Goal: Task Accomplishment & Management: Use online tool/utility

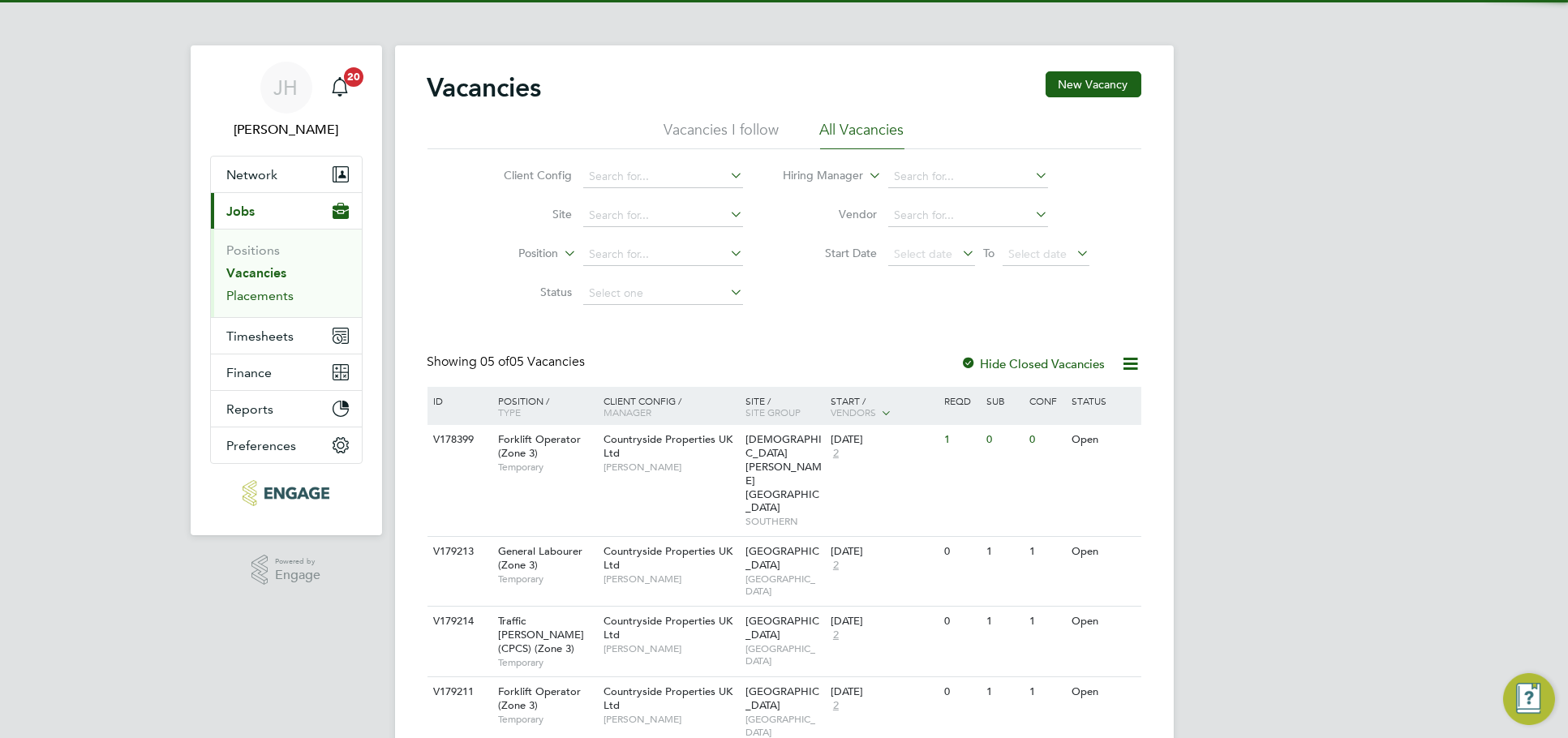
click at [269, 295] on link "Placements" at bounding box center [260, 295] width 67 height 15
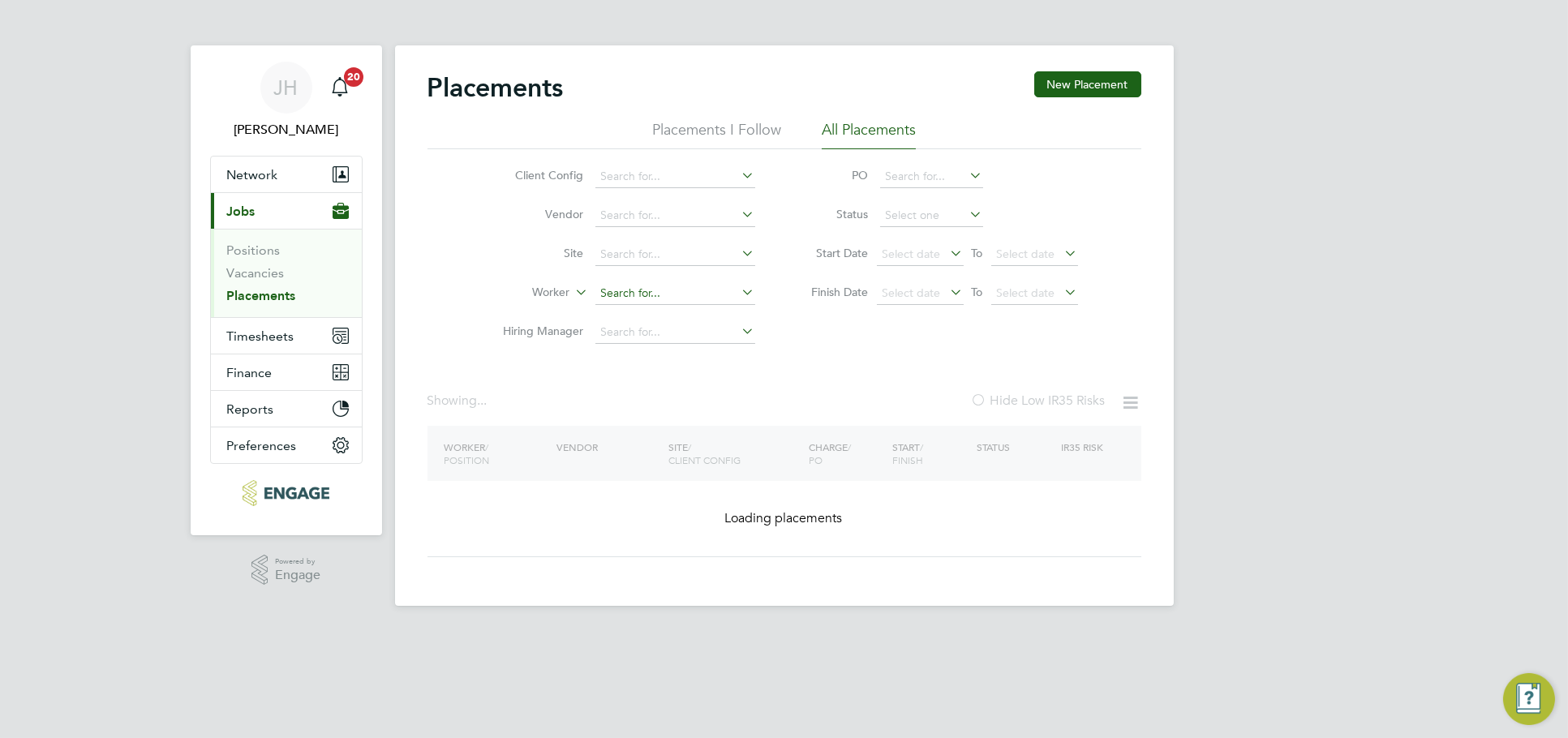
click at [616, 290] on input at bounding box center [675, 294] width 160 height 23
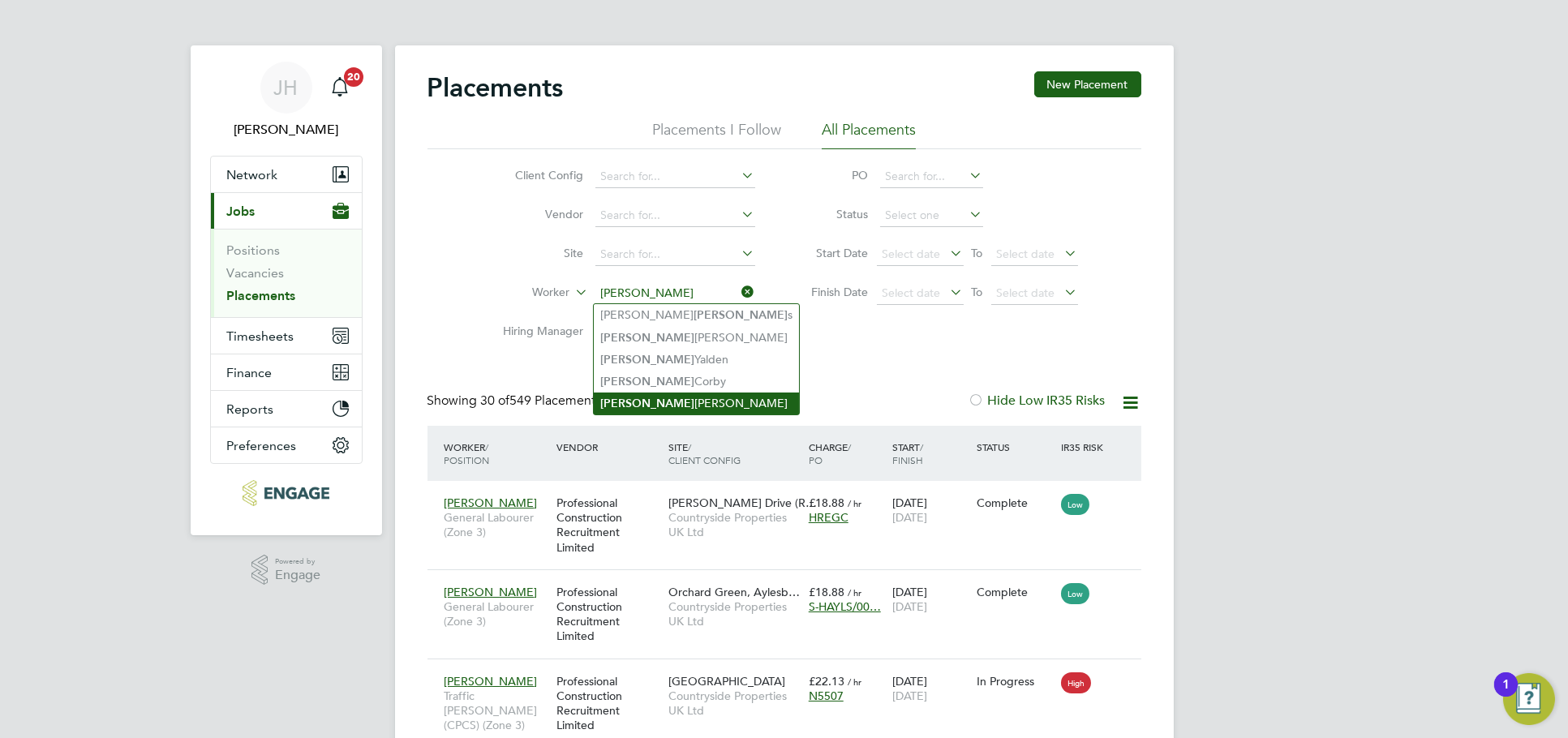
click at [672, 400] on li "William Howes" at bounding box center [695, 403] width 205 height 22
type input "William Howes"
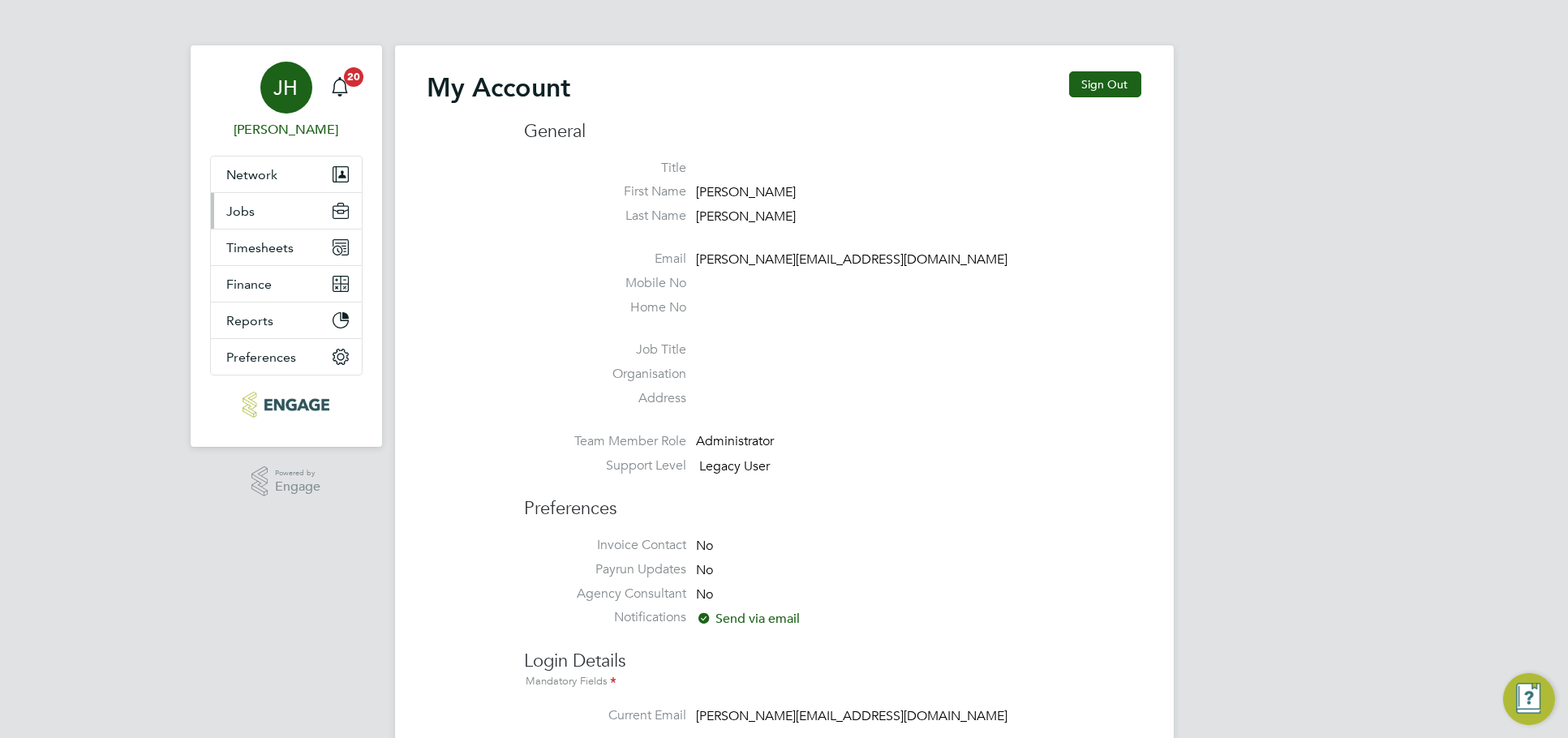
type input "jessica@pcrnet.co.uk"
click at [279, 228] on button "Jobs" at bounding box center [286, 211] width 151 height 36
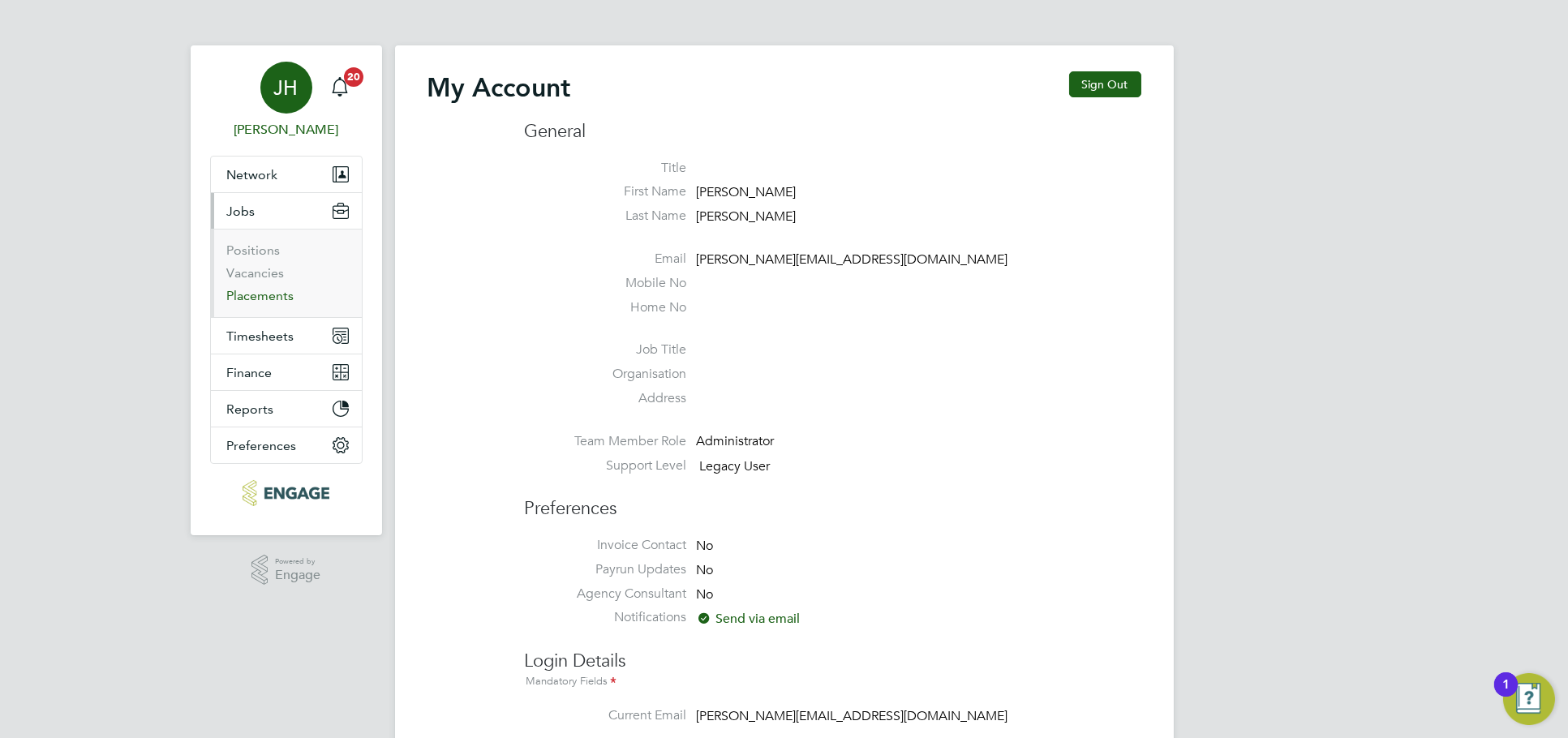
click at [266, 296] on link "Placements" at bounding box center [260, 295] width 67 height 15
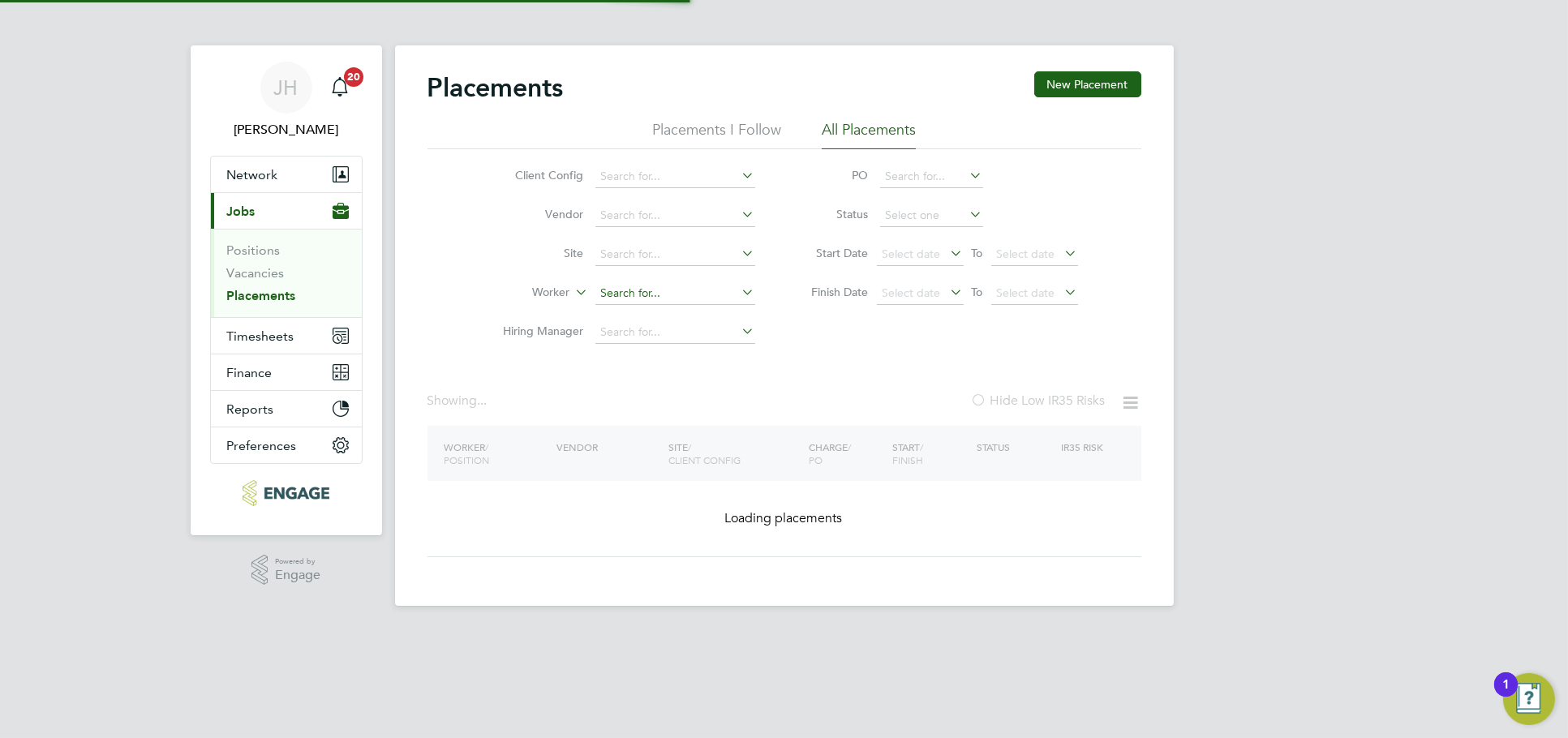
click at [683, 292] on input at bounding box center [675, 294] width 160 height 23
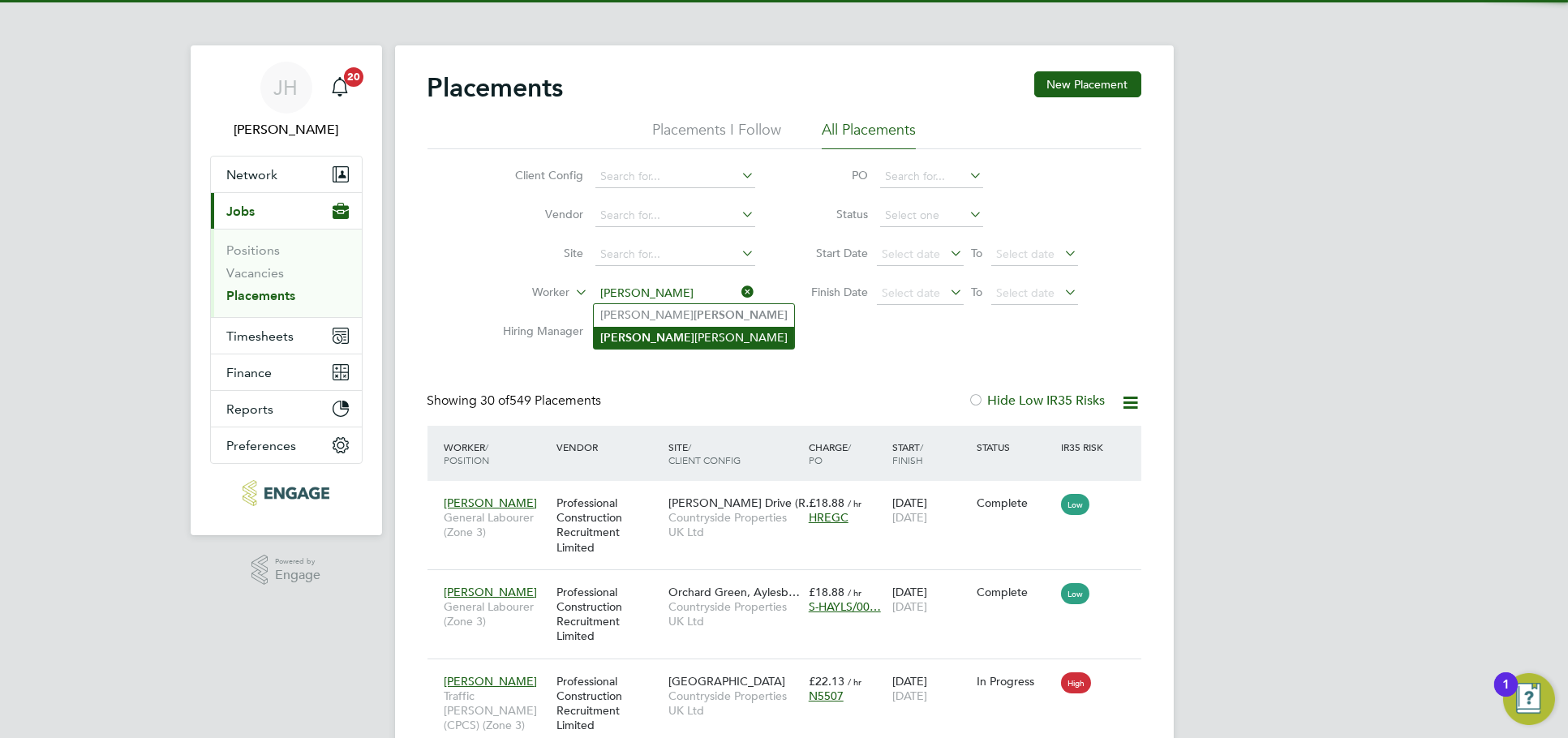
click at [682, 331] on li "Harvey Webb" at bounding box center [693, 338] width 201 height 22
type input "Harvey Webb"
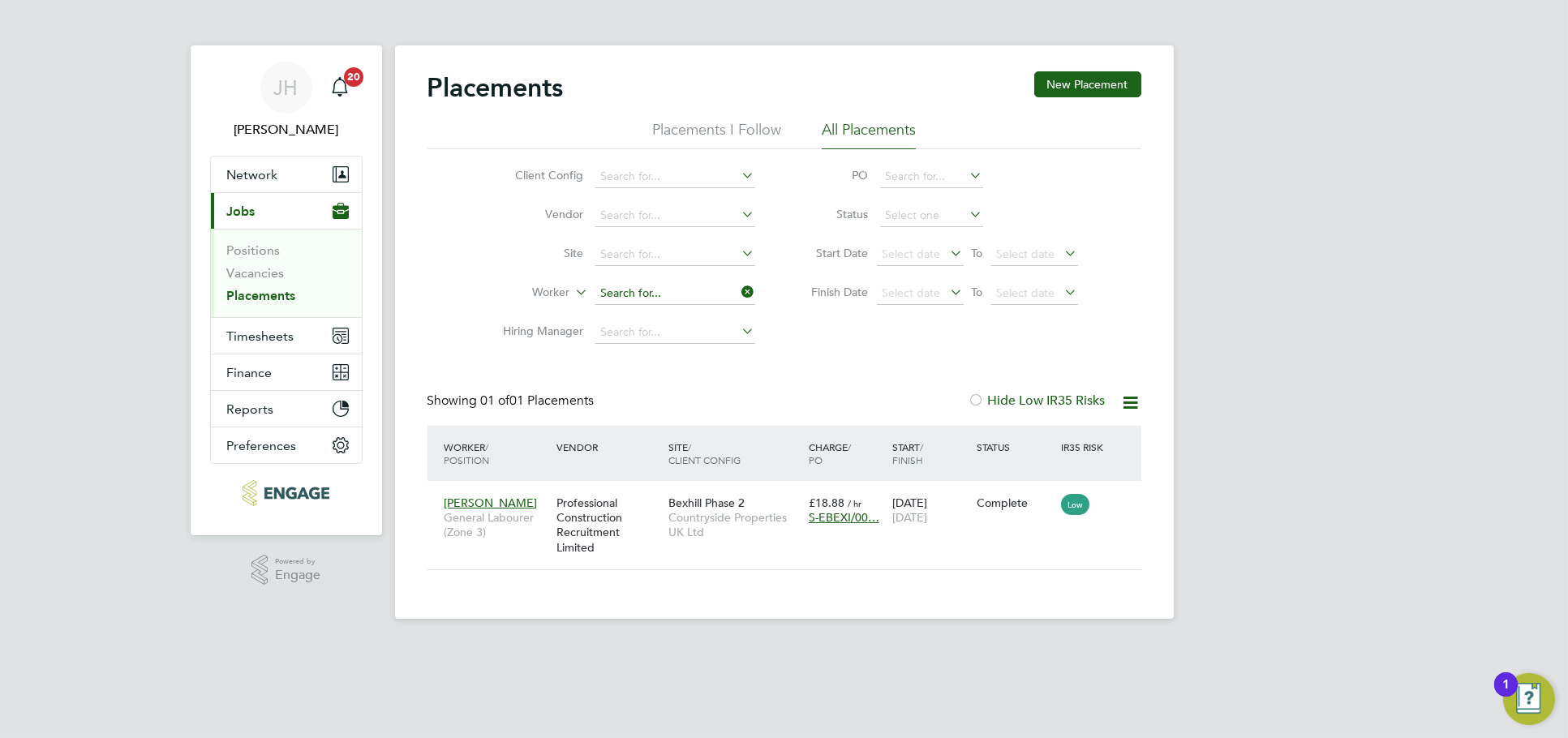
click at [662, 300] on input at bounding box center [675, 294] width 160 height 23
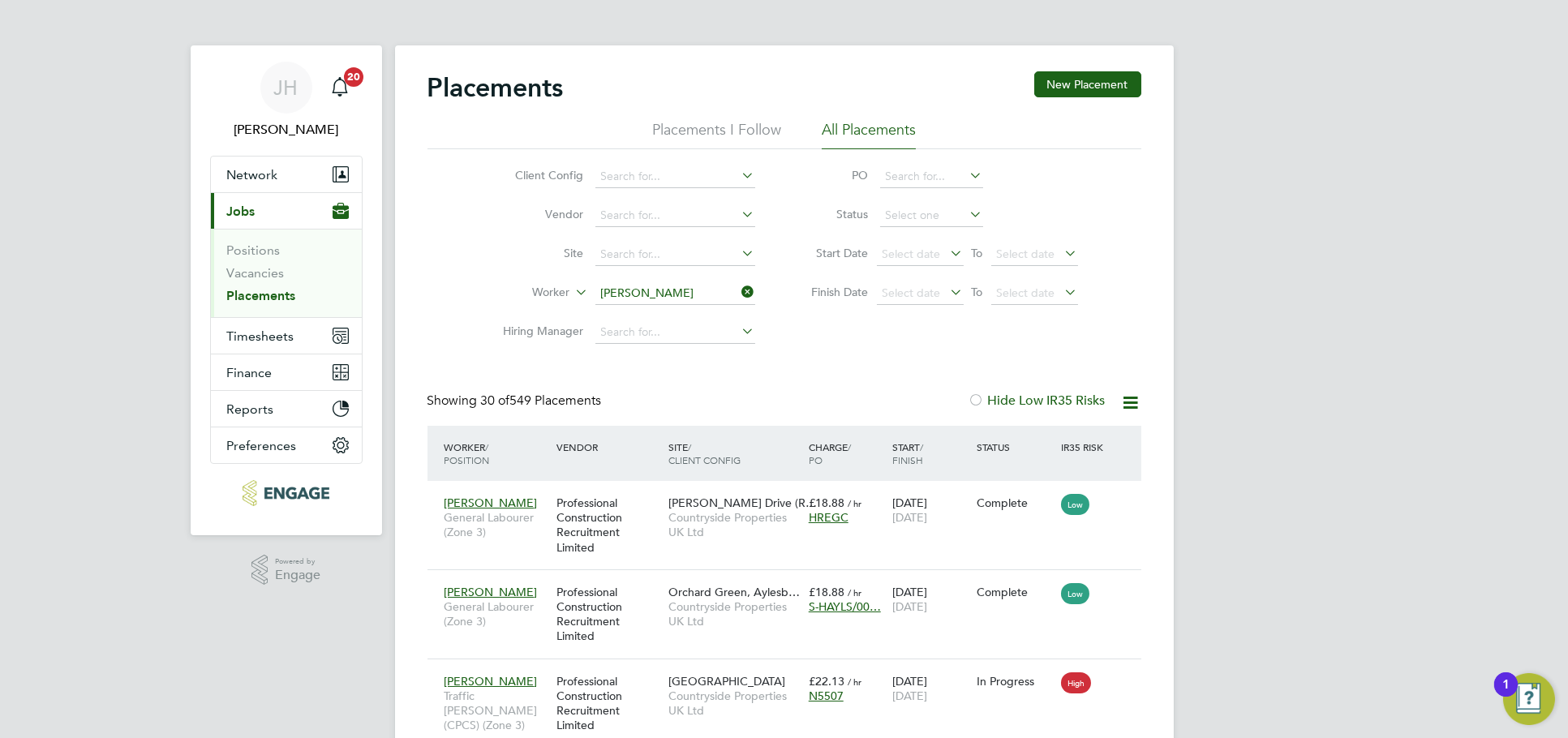
click at [681, 313] on li "Ryan Connolly" at bounding box center [693, 316] width 201 height 22
type input "Ryan Connolly"
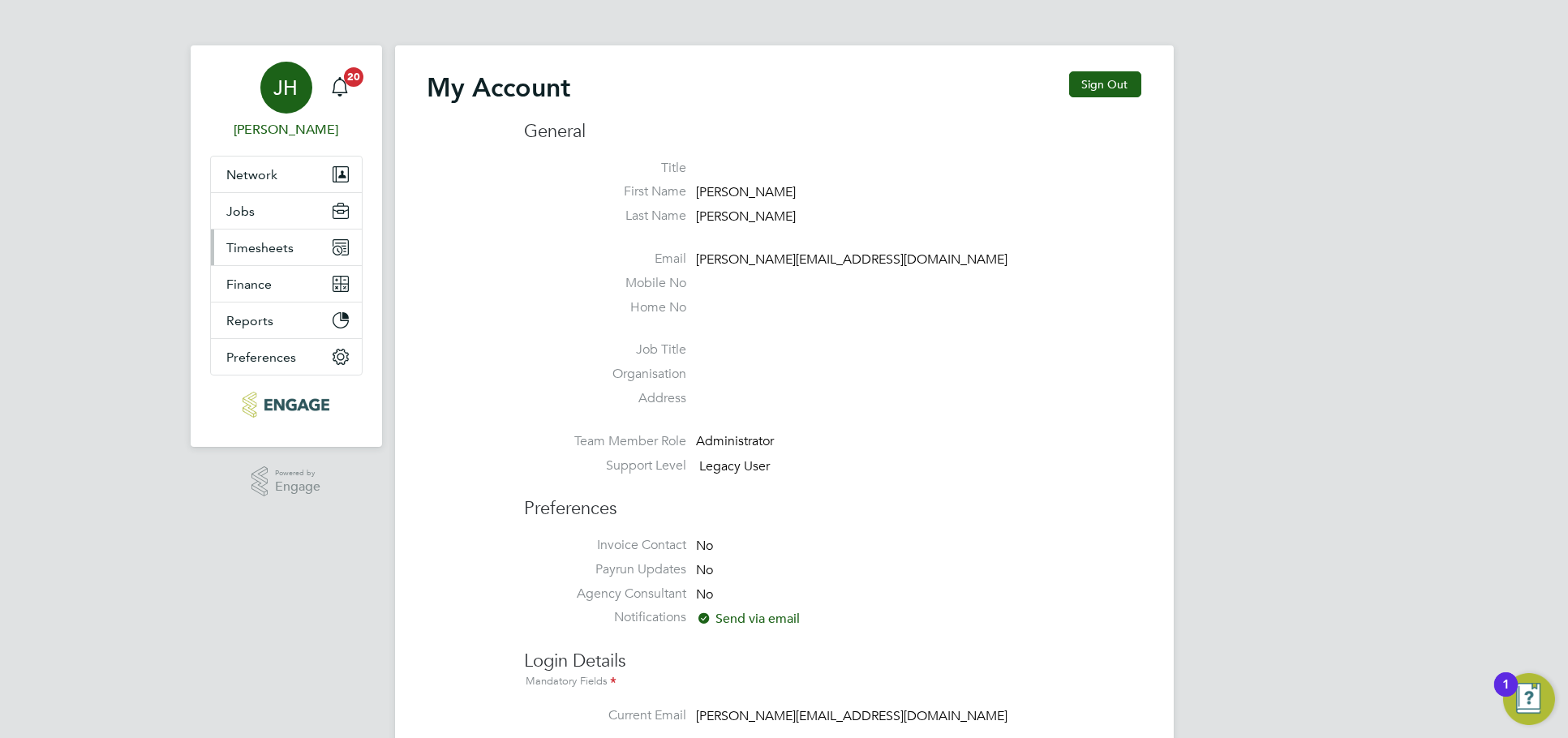
type input "jessica@pcrnet.co.uk"
click at [282, 243] on span "Timesheets" at bounding box center [260, 247] width 67 height 15
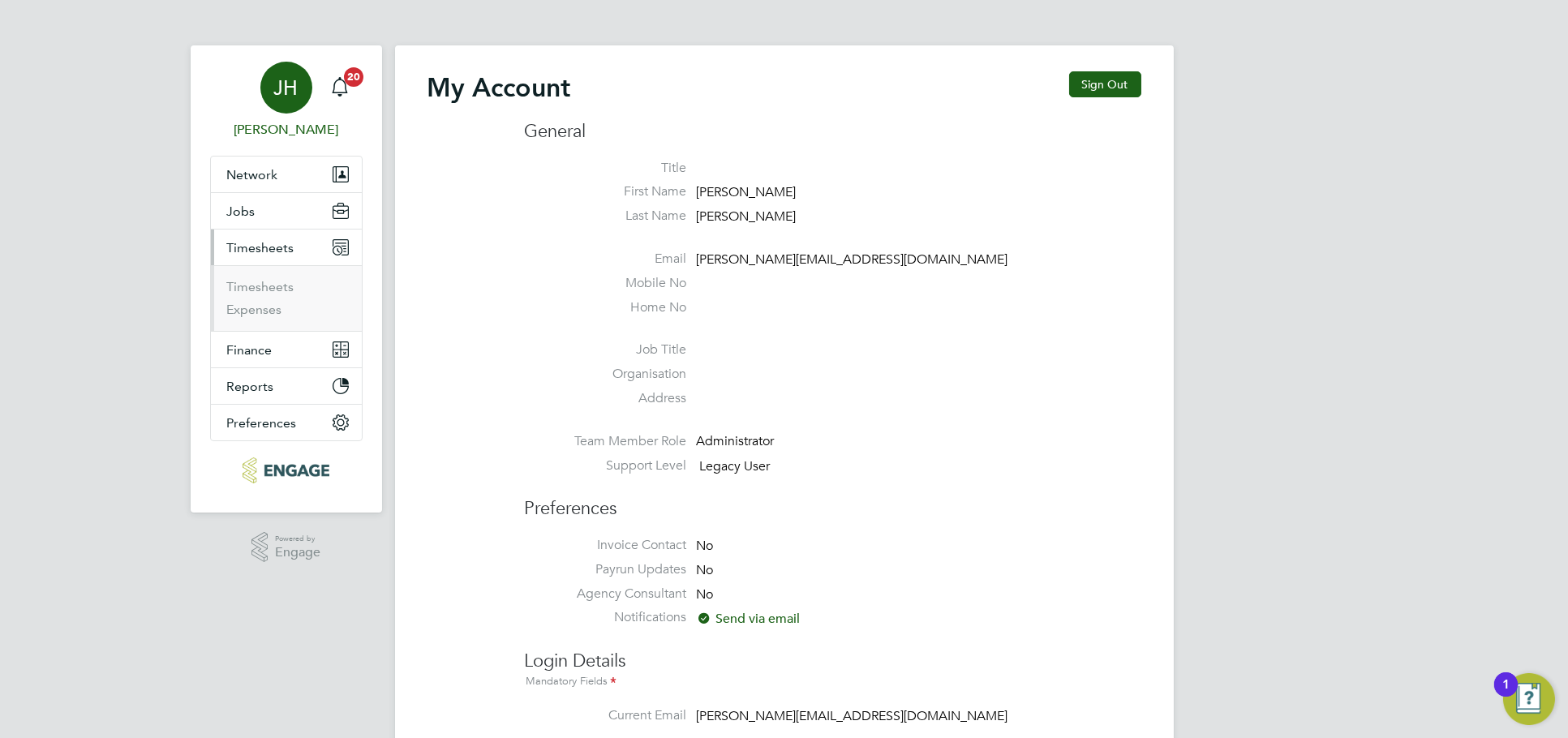
click at [279, 277] on ul "Timesheets Expenses" at bounding box center [286, 299] width 151 height 66
click at [281, 283] on link "Timesheets" at bounding box center [260, 286] width 67 height 15
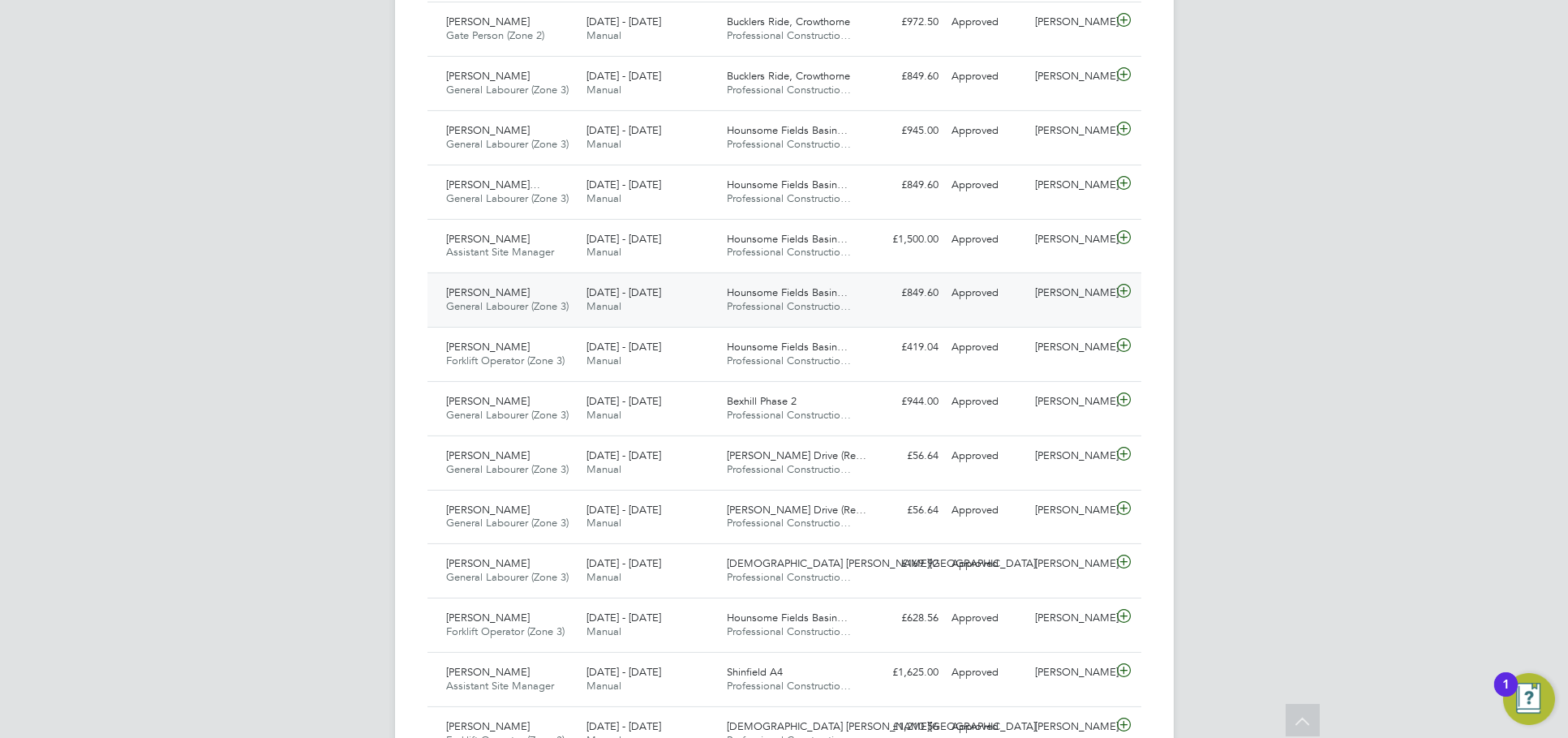
click at [1082, 305] on div "Wayne Harris" at bounding box center [1071, 293] width 84 height 27
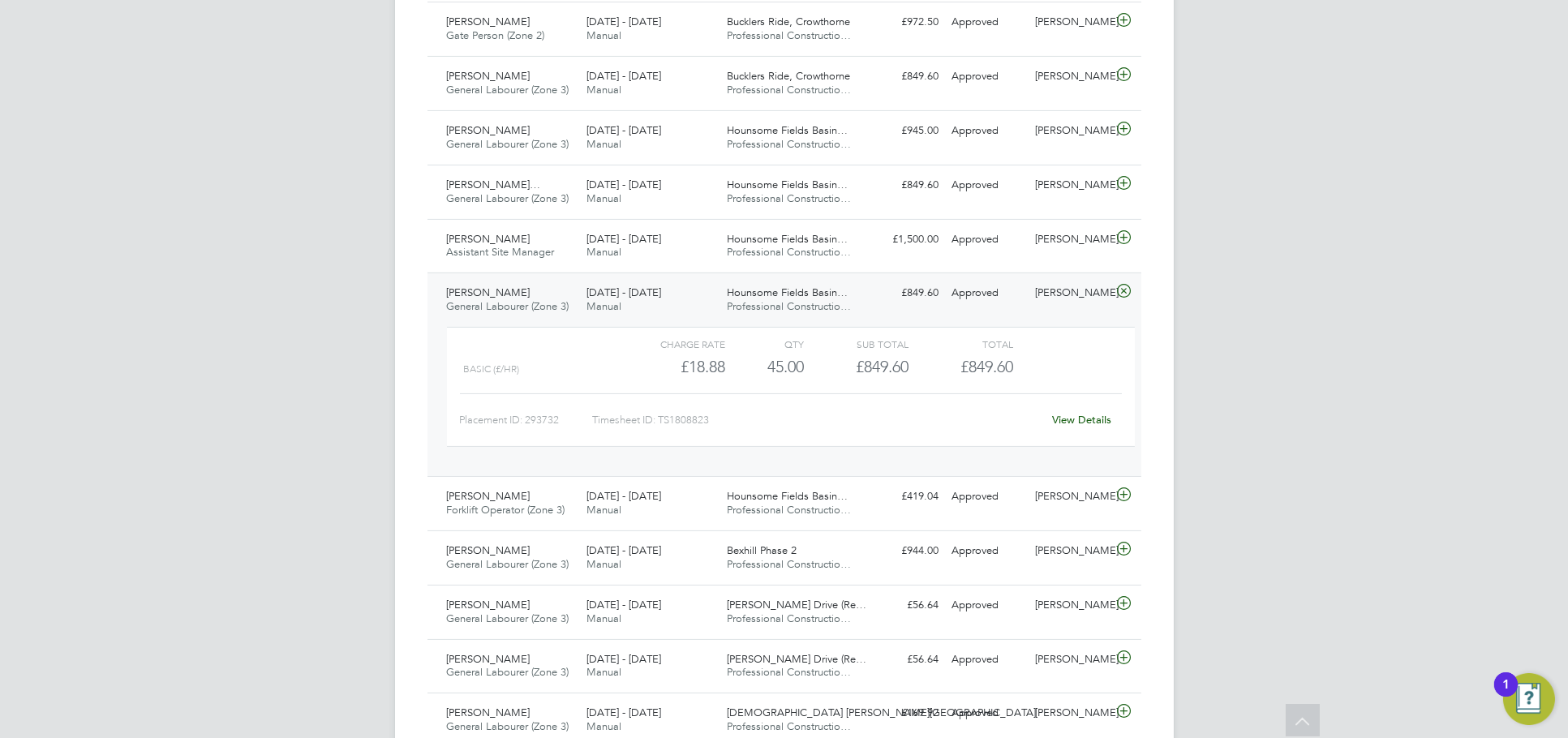
click at [1100, 426] on div "View Details" at bounding box center [1083, 420] width 80 height 26
click at [1100, 418] on link "View Details" at bounding box center [1081, 419] width 59 height 14
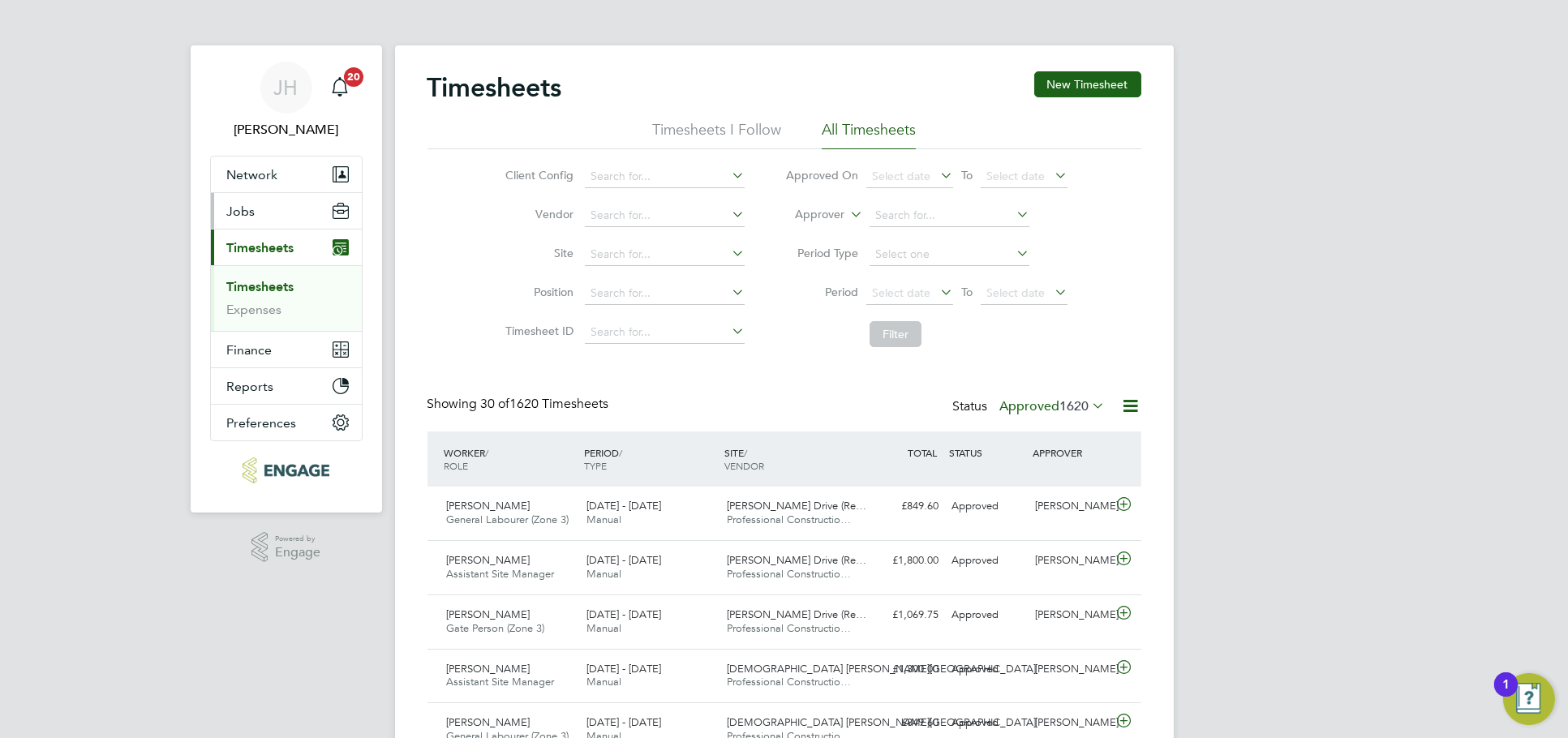
click at [292, 200] on button "Jobs" at bounding box center [286, 211] width 151 height 36
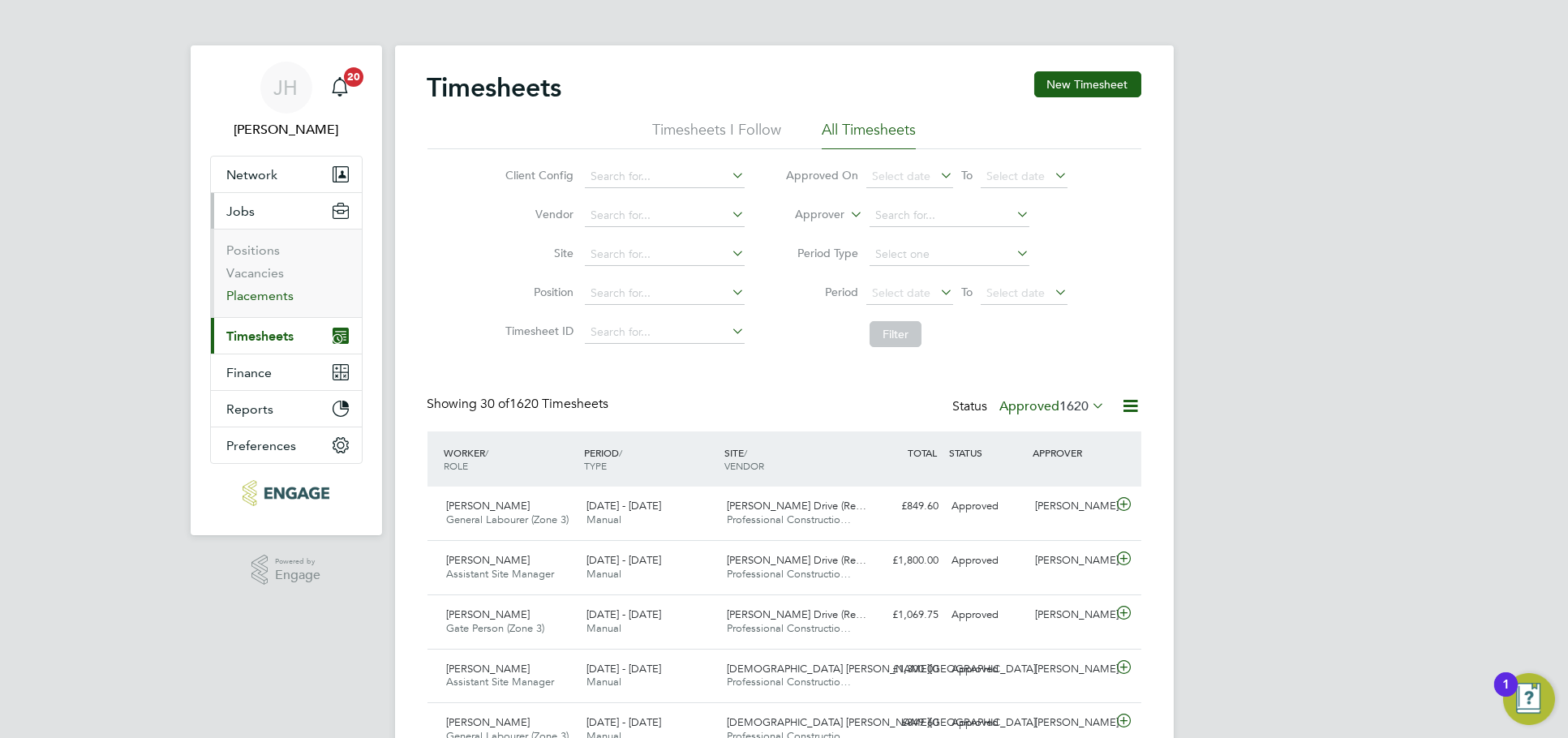
click at [269, 300] on link "Placements" at bounding box center [260, 295] width 67 height 15
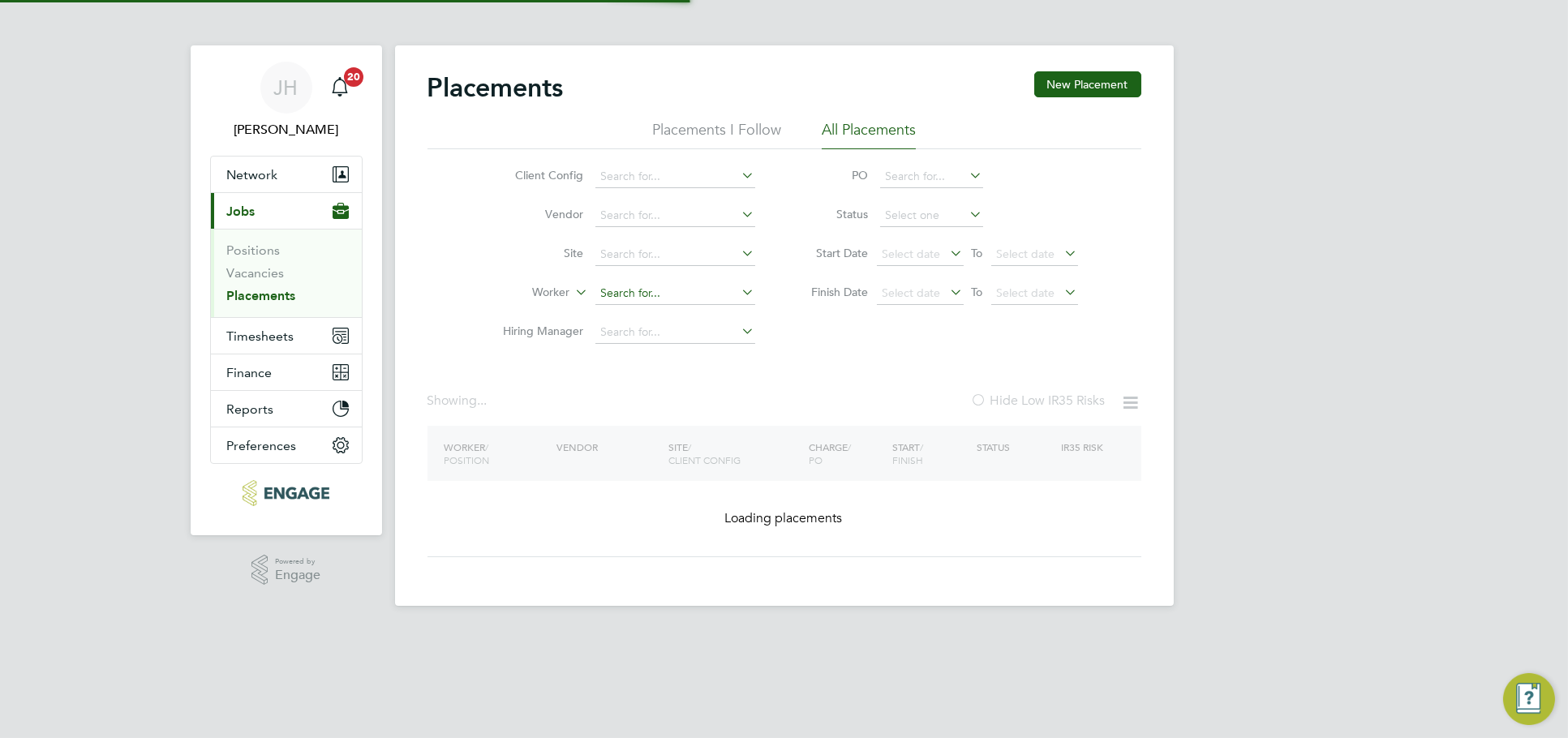
click at [675, 293] on input at bounding box center [675, 294] width 160 height 23
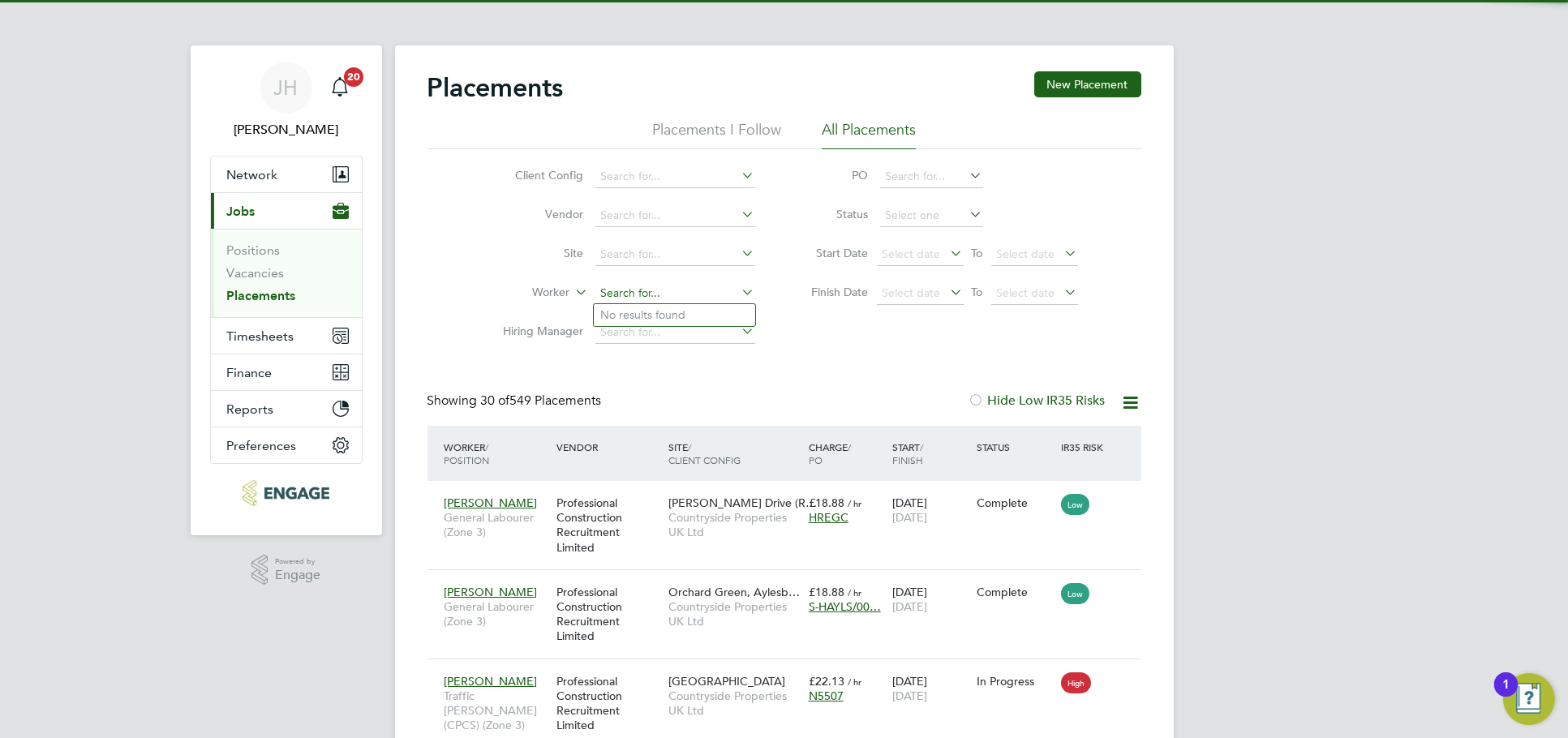
scroll to position [61, 140]
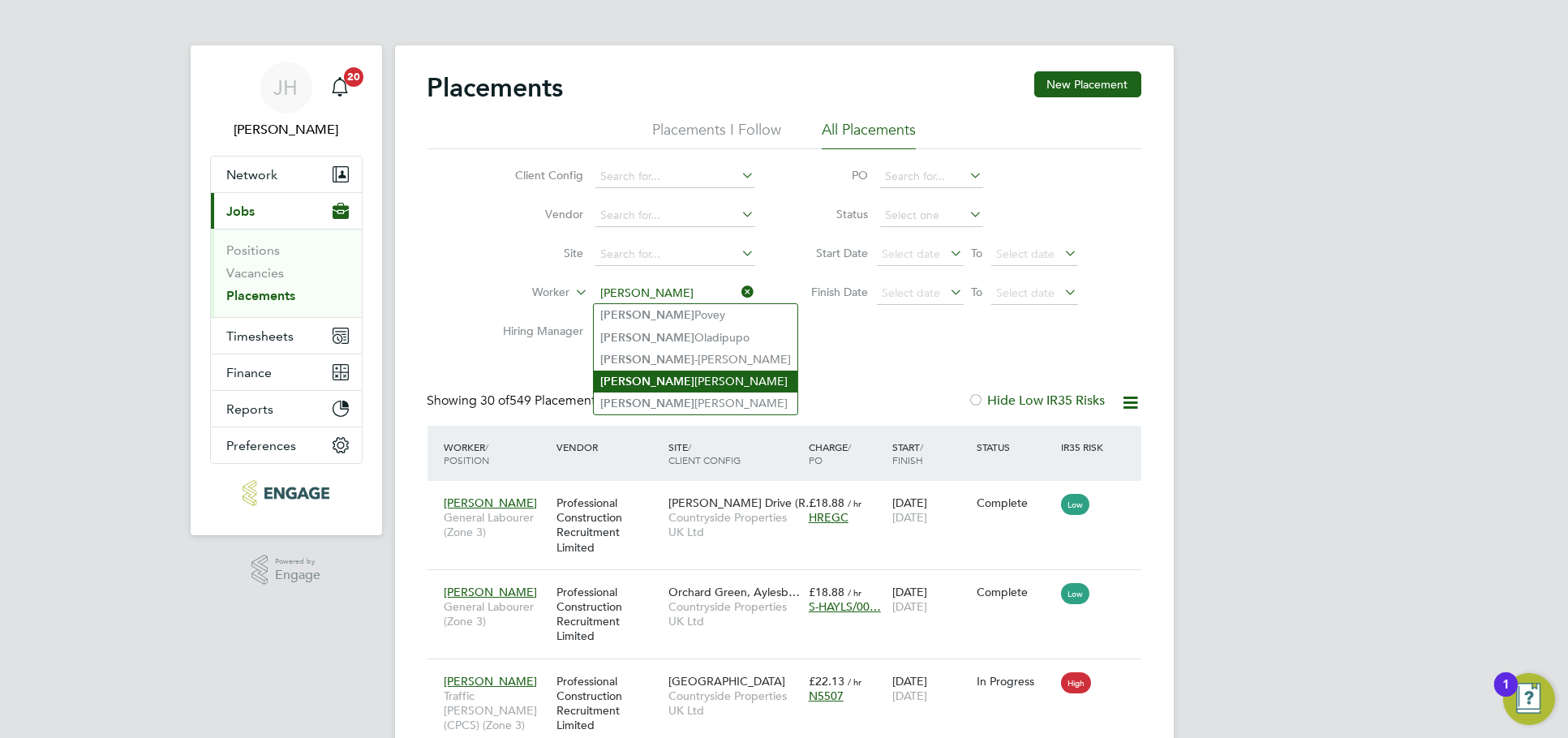
click at [682, 375] on li "Paul Cawvey" at bounding box center [695, 381] width 204 height 22
type input "Paul Cawvey"
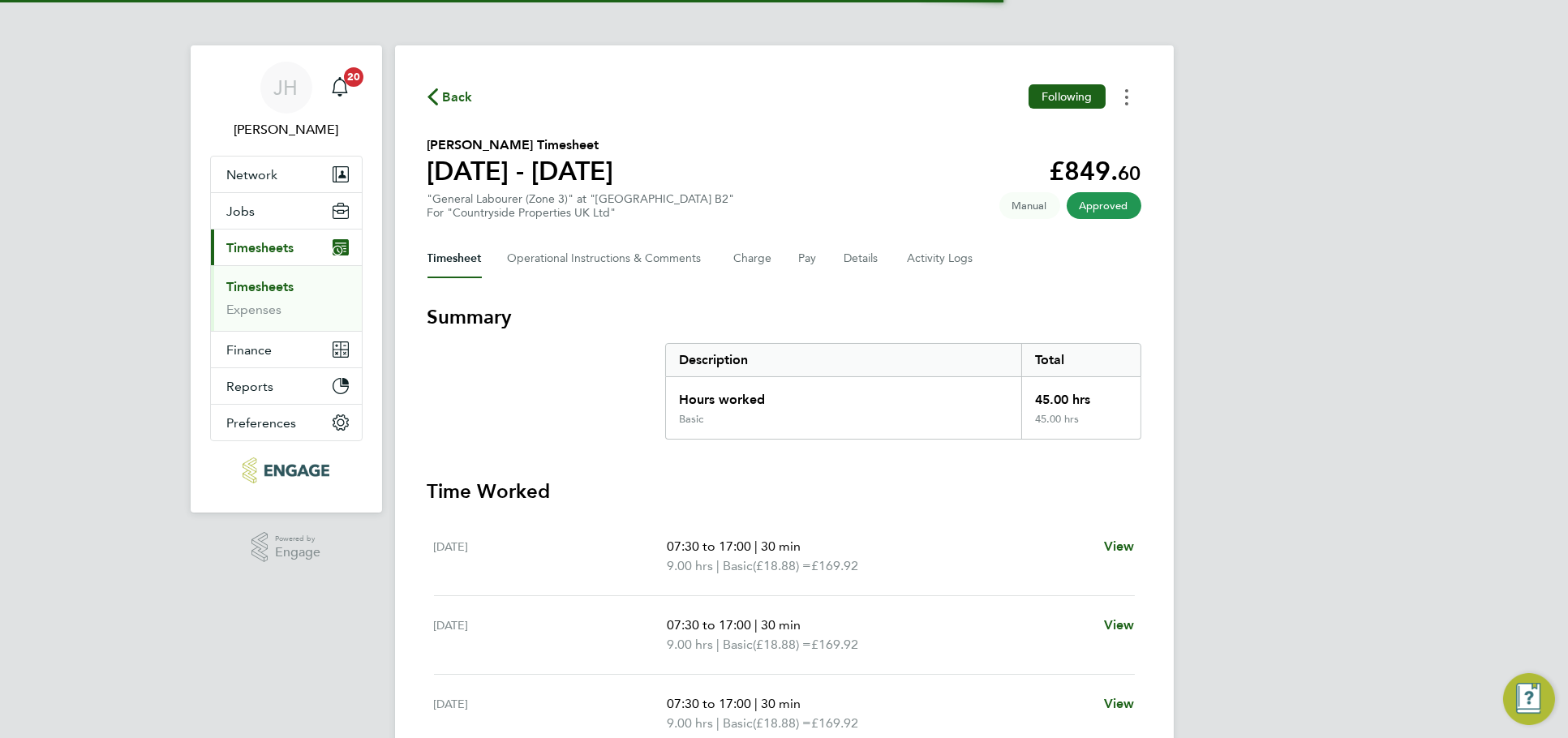
click at [1121, 93] on button "Timesheets Menu" at bounding box center [1126, 96] width 29 height 25
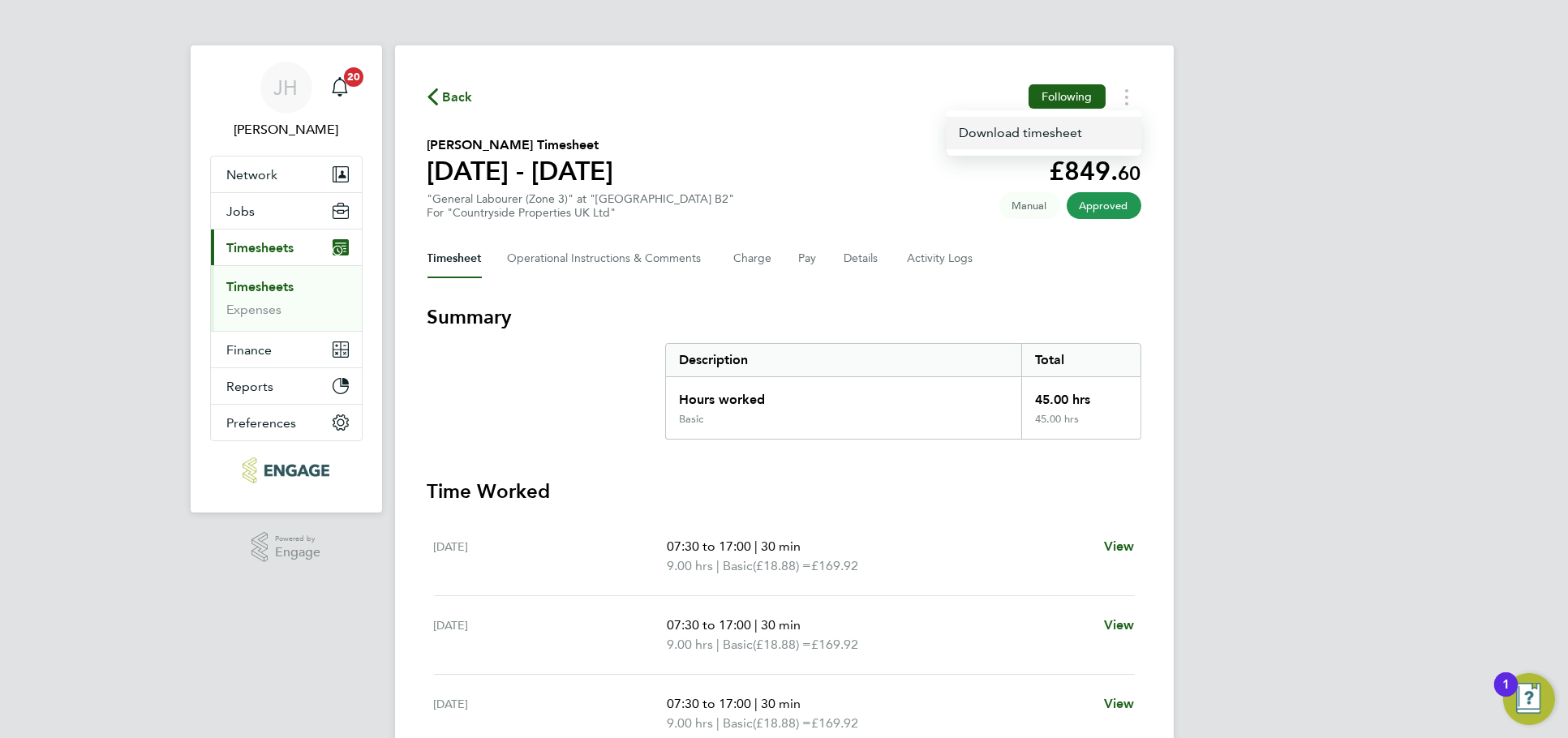
click at [1082, 126] on link "Download timesheet" at bounding box center [1044, 133] width 195 height 32
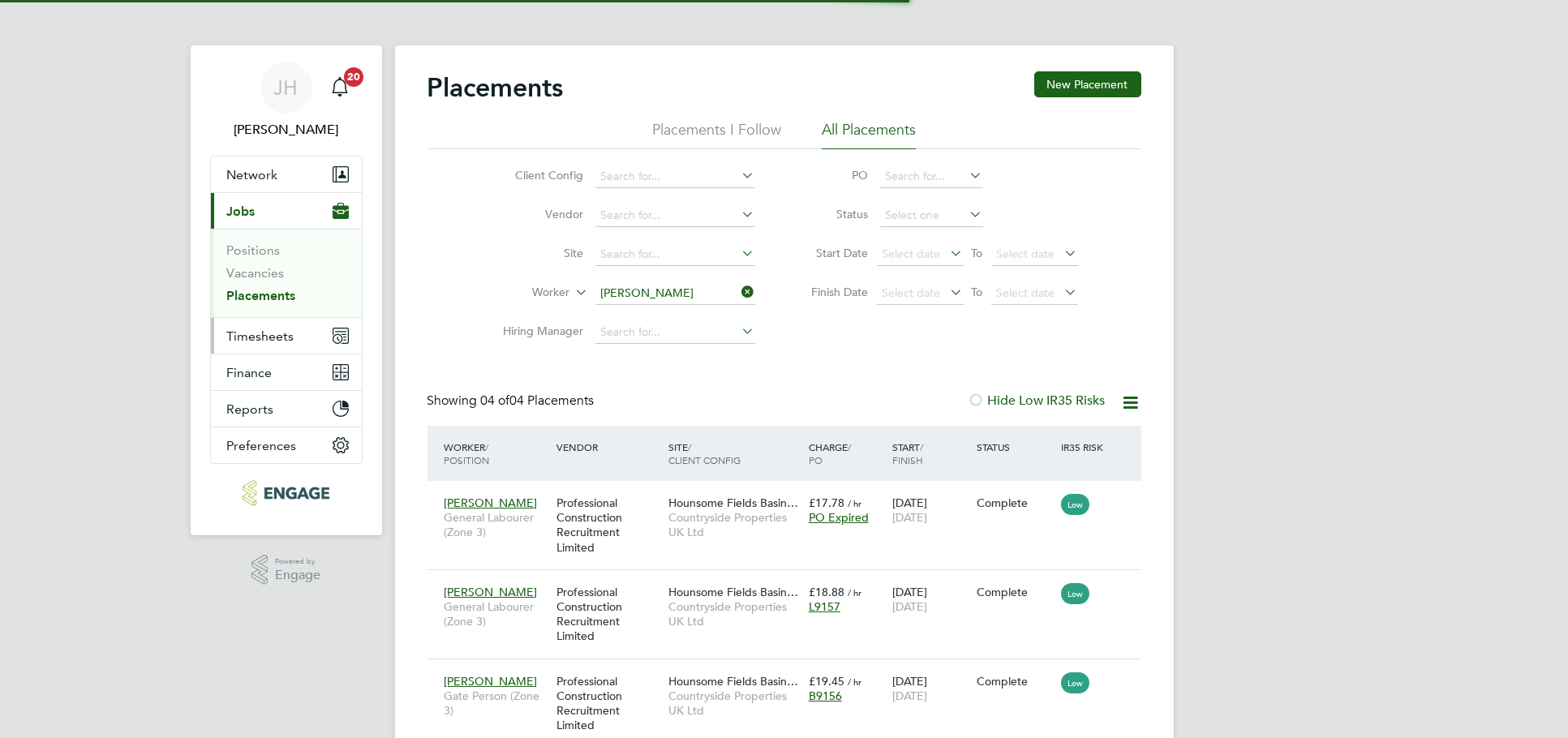
click at [282, 330] on span "Timesheets" at bounding box center [260, 336] width 67 height 15
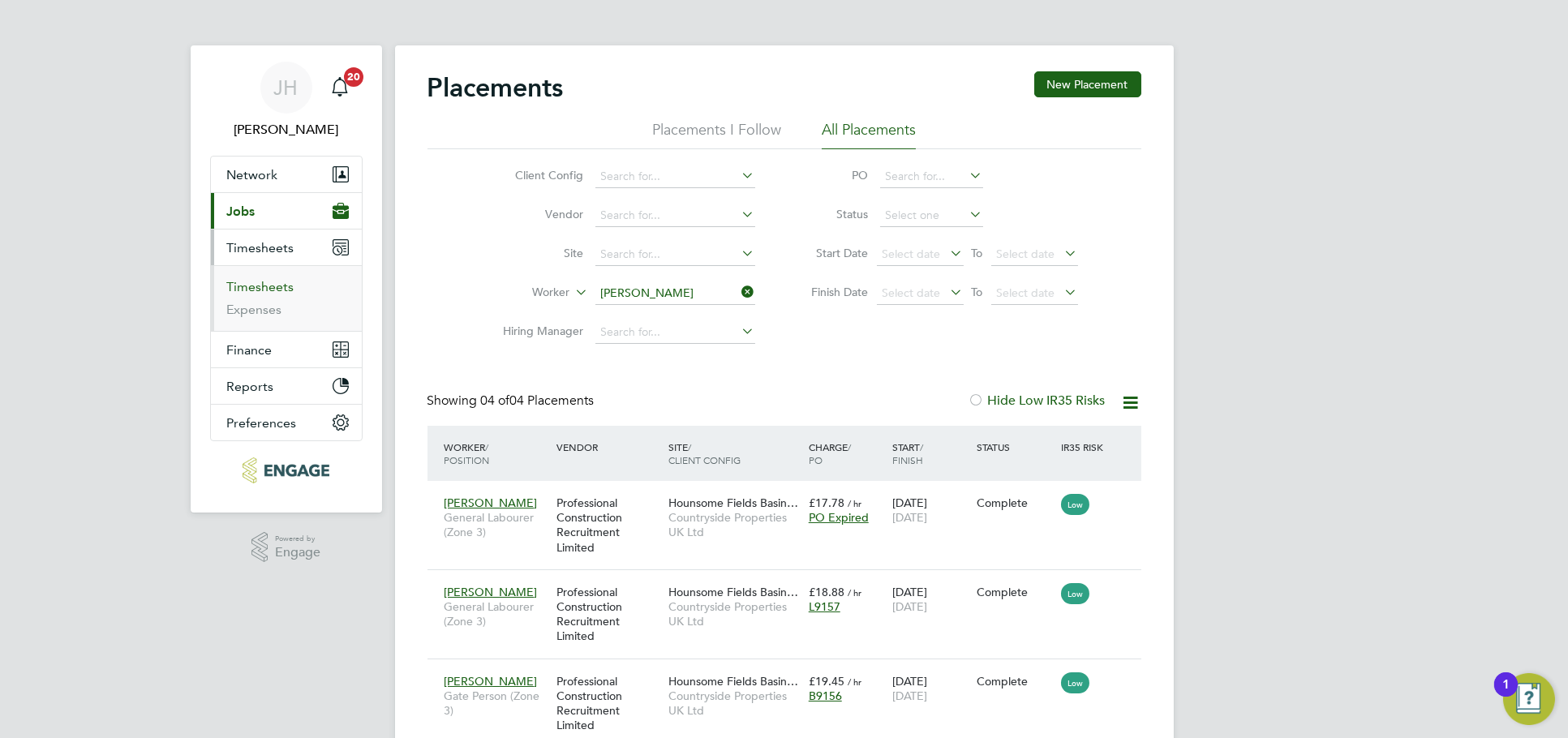
click at [269, 291] on link "Timesheets" at bounding box center [260, 286] width 67 height 15
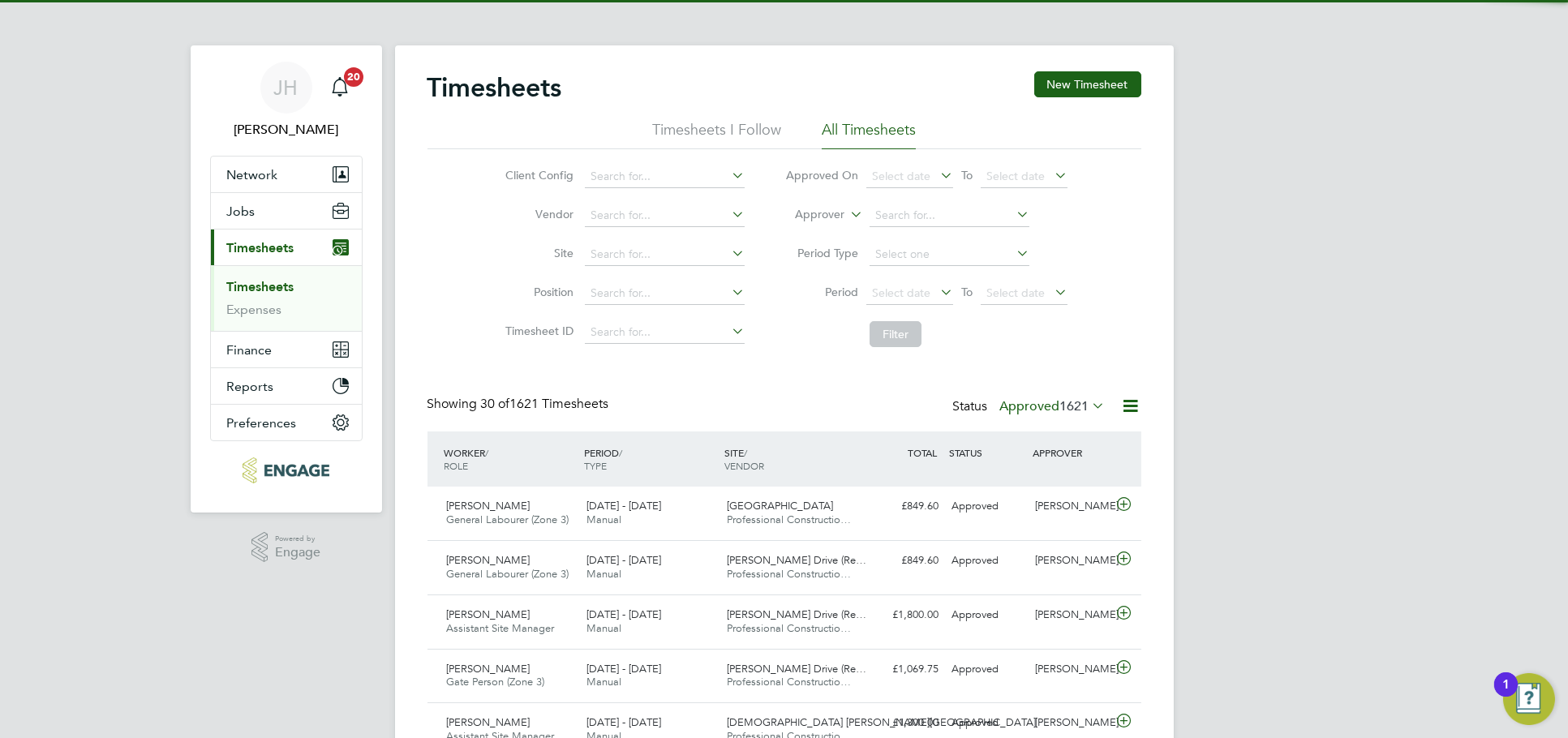
scroll to position [9, 8]
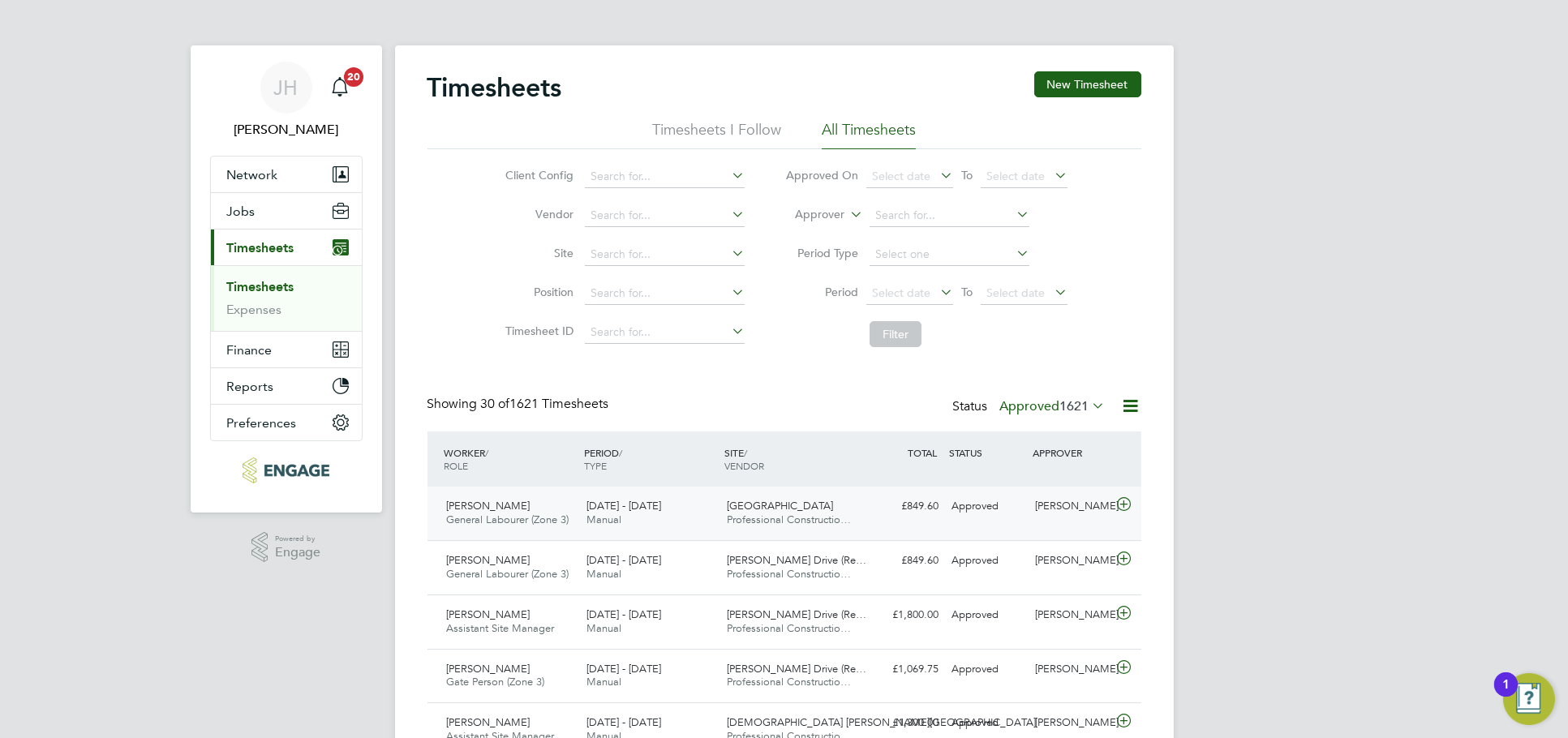
click at [1055, 515] on div "[PERSON_NAME]" at bounding box center [1071, 506] width 84 height 27
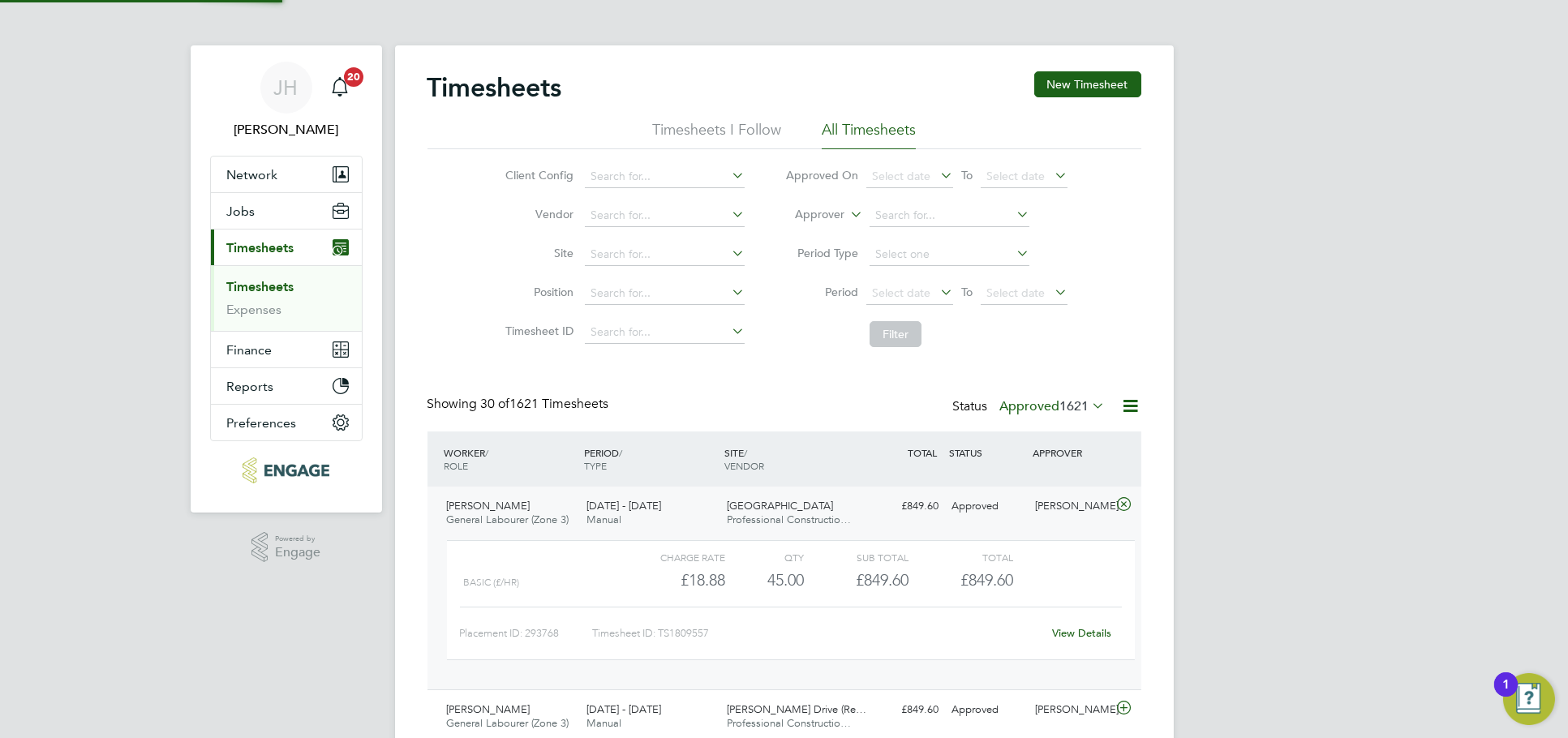
click at [1077, 632] on link "View Details" at bounding box center [1081, 633] width 59 height 14
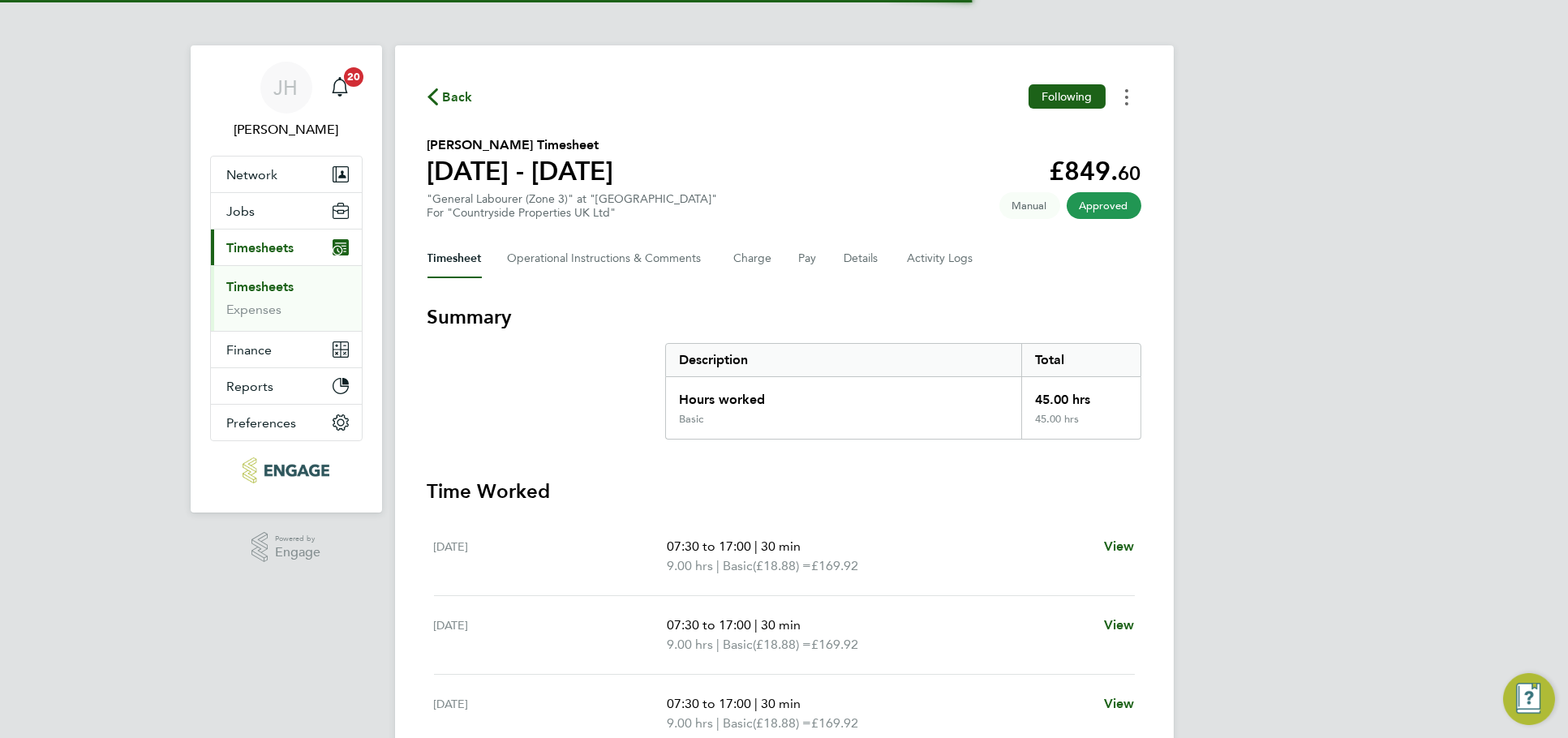
click at [1134, 93] on button "Timesheets Menu" at bounding box center [1126, 96] width 29 height 25
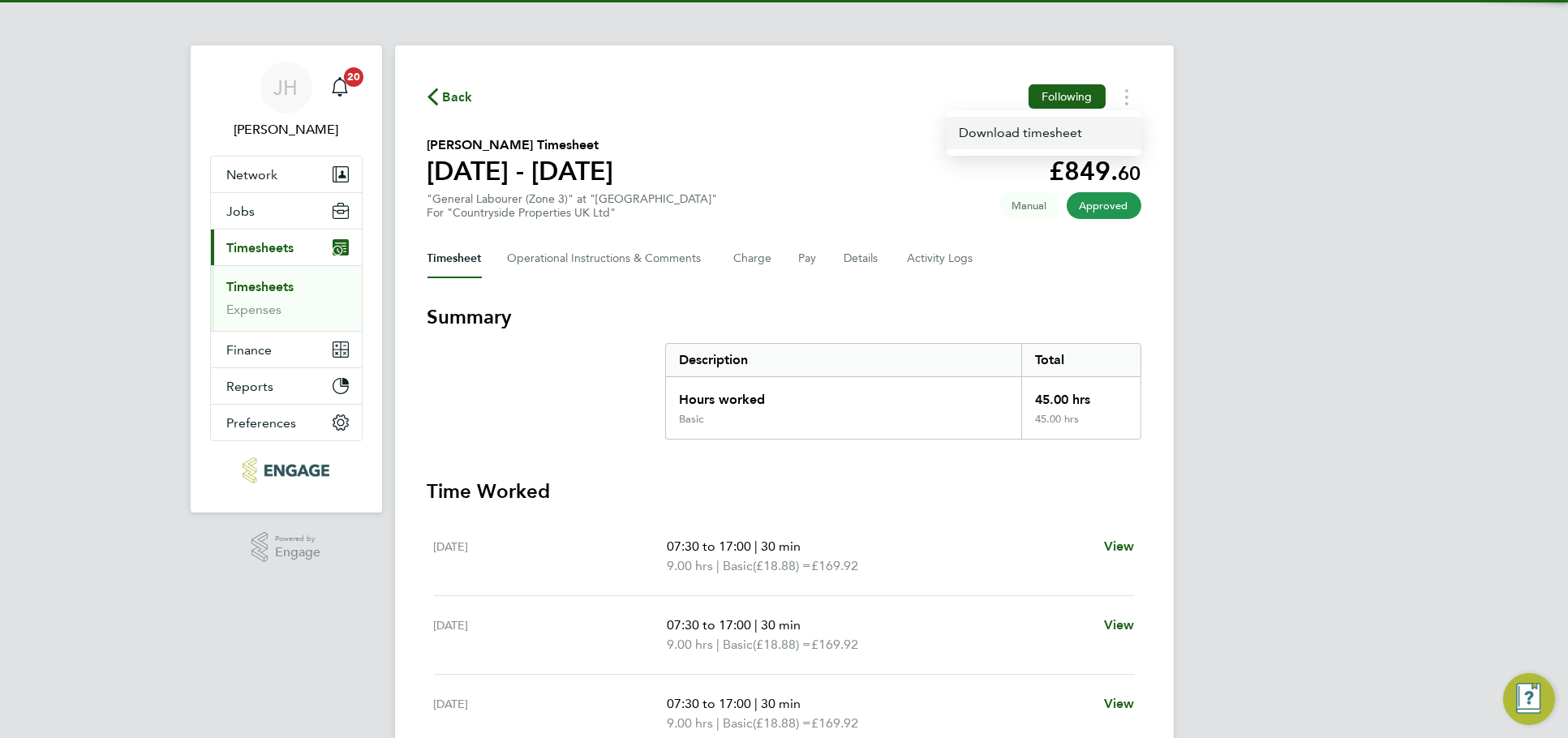
click at [1042, 128] on link "Download timesheet" at bounding box center [1044, 133] width 195 height 32
